Goal: Check status: Check status

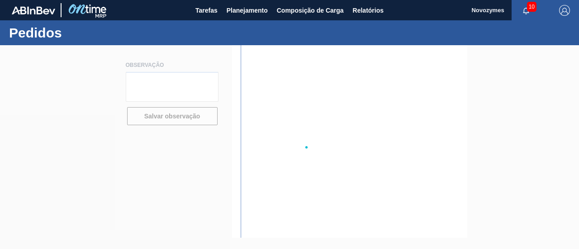
type textarea "[PERSON_NAME] será enviado em até 04/julho pois iniciaremos importação sob dema…"
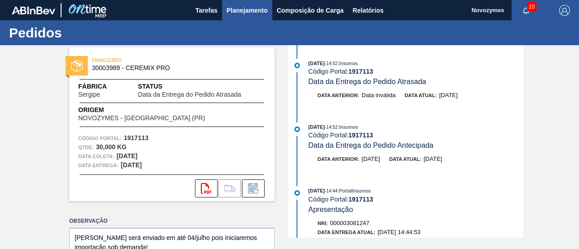
click at [252, 7] on span "Planejamento" at bounding box center [247, 10] width 41 height 11
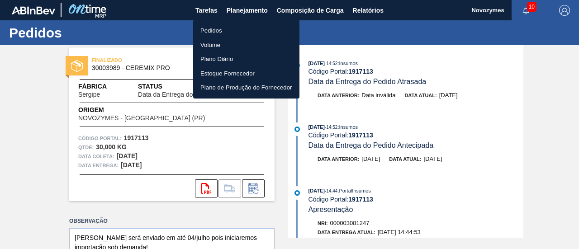
click at [218, 27] on li "Pedidos" at bounding box center [246, 31] width 106 height 14
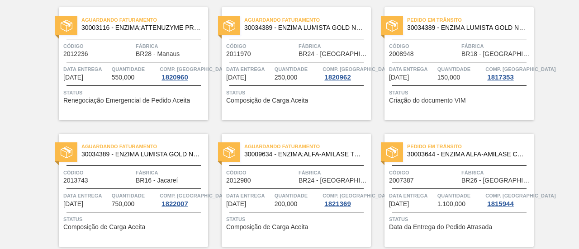
scroll to position [136, 0]
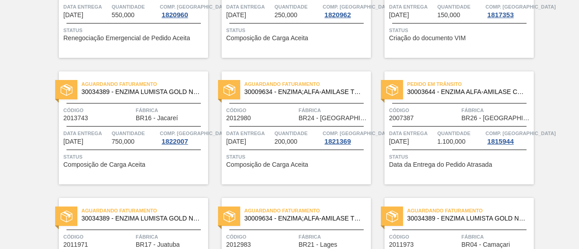
click at [112, 131] on span "Quantidade" at bounding box center [135, 133] width 46 height 9
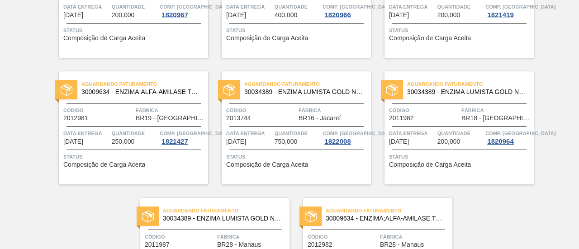
scroll to position [588, 0]
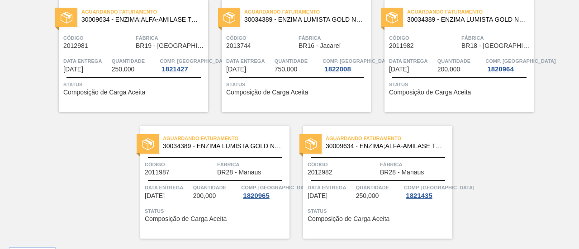
click at [279, 54] on div at bounding box center [297, 54] width 134 height 0
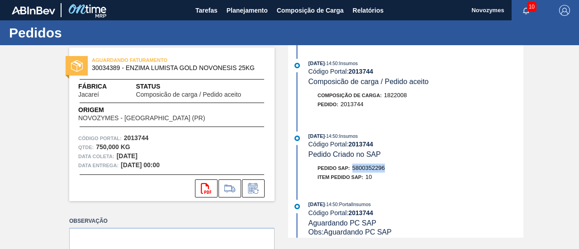
drag, startPoint x: 388, startPoint y: 169, endPoint x: 354, endPoint y: 171, distance: 33.5
click at [354, 171] on div "Pedido SAP: 5800352296" at bounding box center [416, 168] width 215 height 9
copy span "5800352296"
